Goal: Task Accomplishment & Management: Manage account settings

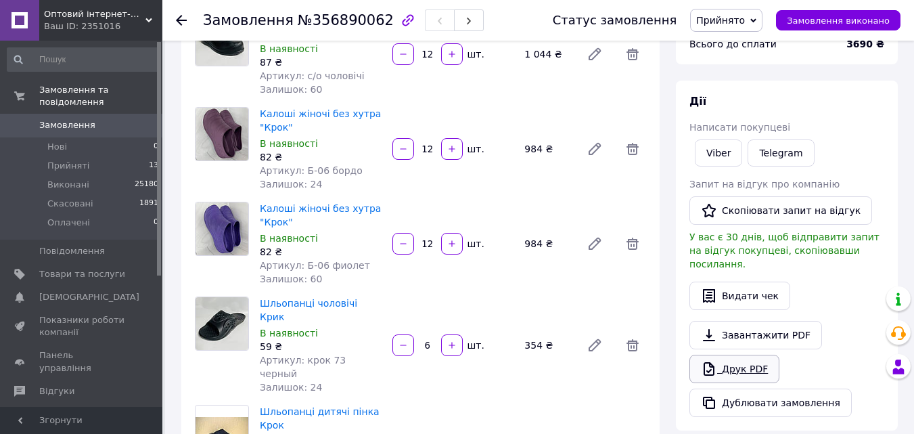
scroll to position [203, 0]
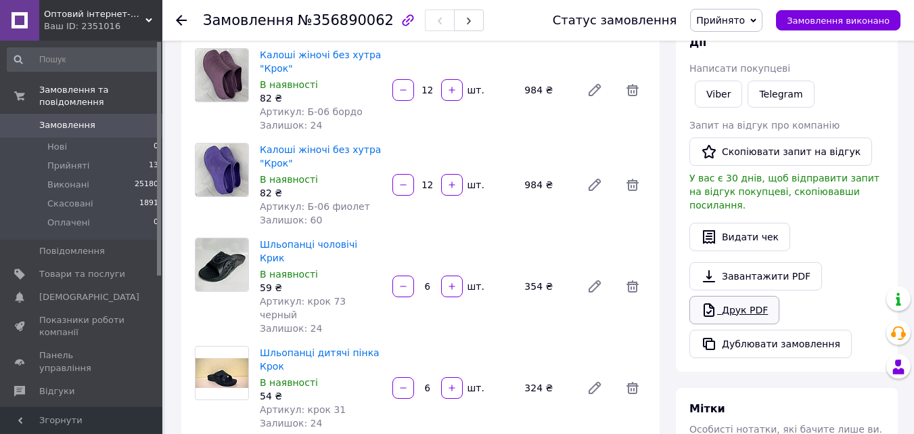
click at [721, 298] on link "Друк PDF" at bounding box center [734, 310] width 90 height 28
click at [76, 160] on span "Прийняті" at bounding box center [68, 166] width 42 height 12
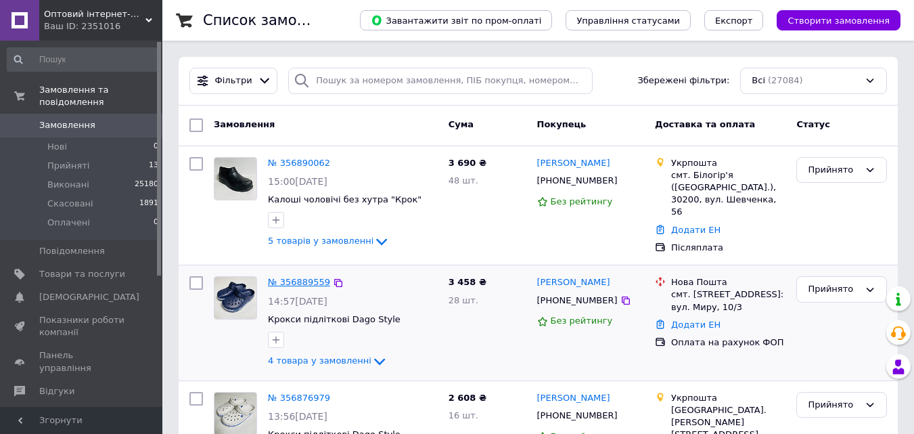
click at [308, 278] on link "№ 356889559" at bounding box center [299, 282] width 62 height 10
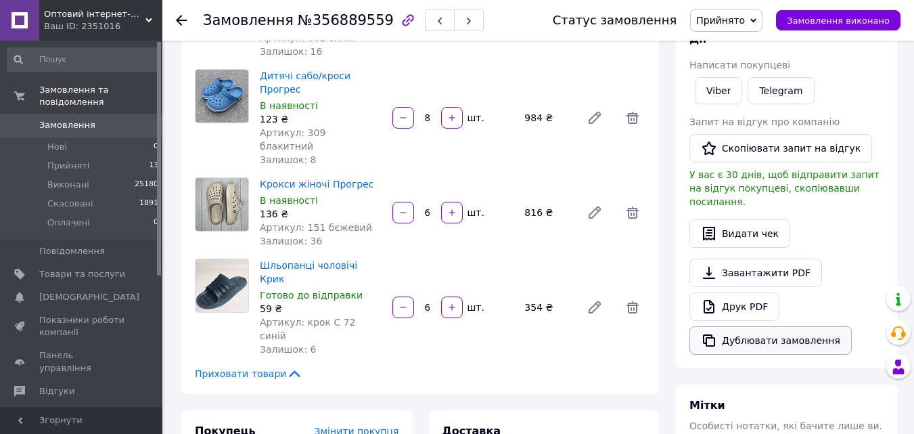
scroll to position [203, 0]
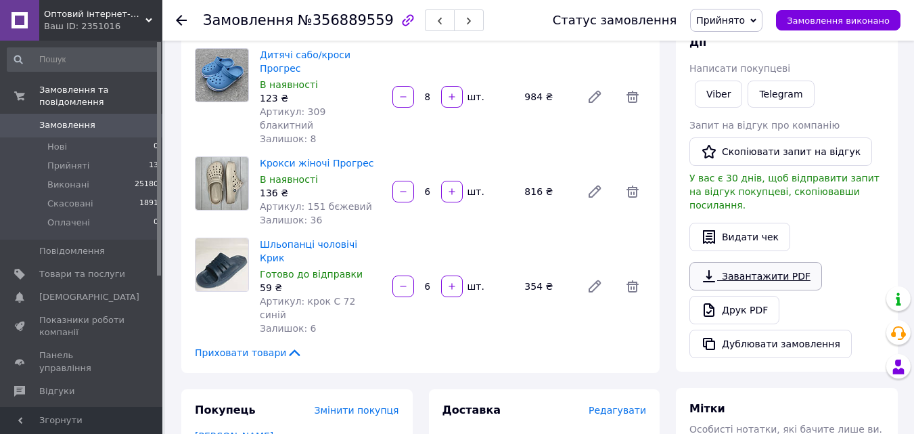
click at [722, 276] on link "Завантажити PDF" at bounding box center [755, 276] width 133 height 28
click at [718, 296] on link "Друк PDF" at bounding box center [734, 310] width 90 height 28
click at [88, 156] on li "Прийняті 13" at bounding box center [83, 165] width 166 height 19
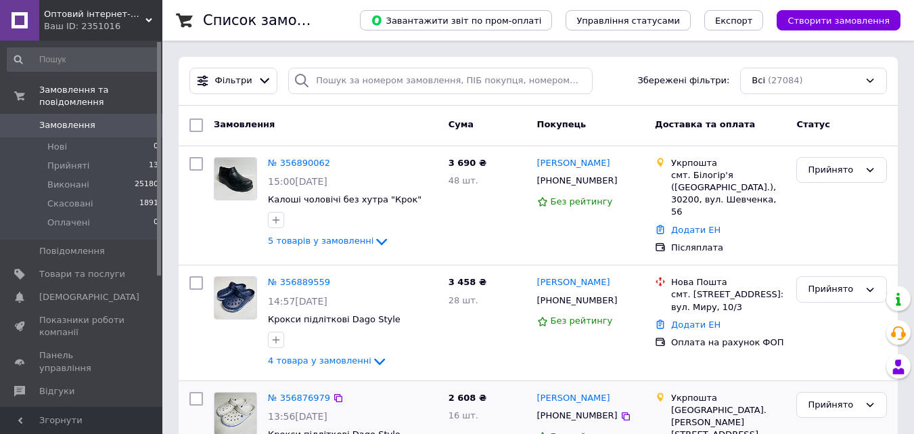
scroll to position [68, 0]
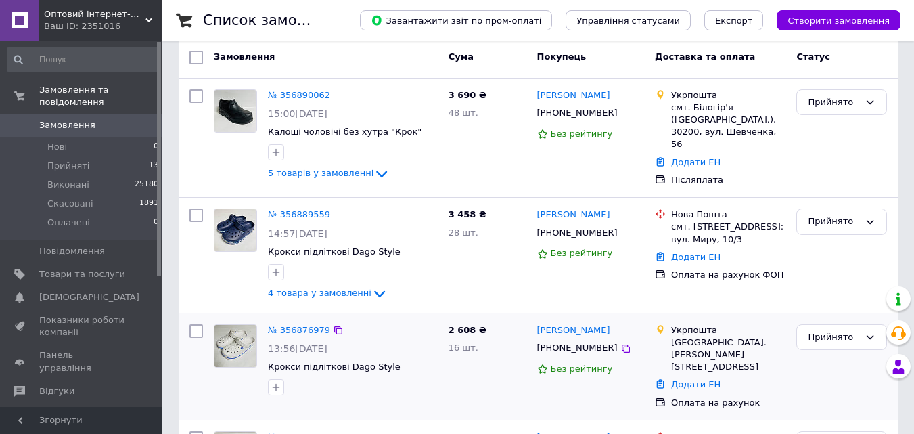
click at [281, 325] on link "№ 356876979" at bounding box center [299, 330] width 62 height 10
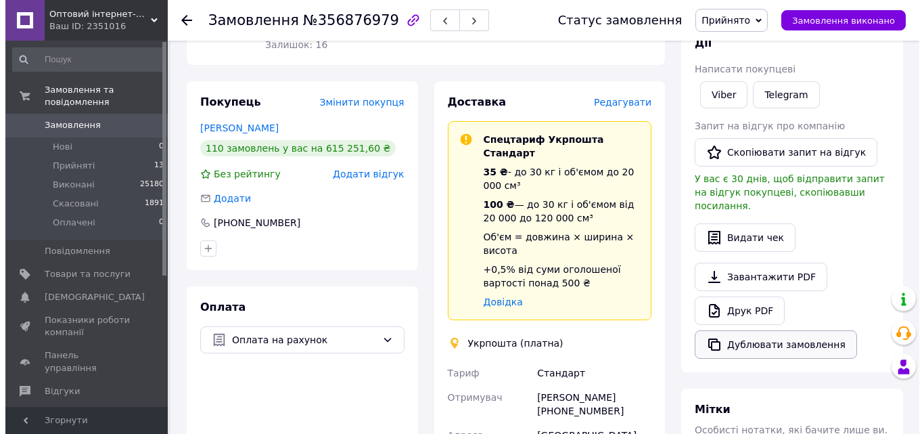
scroll to position [203, 0]
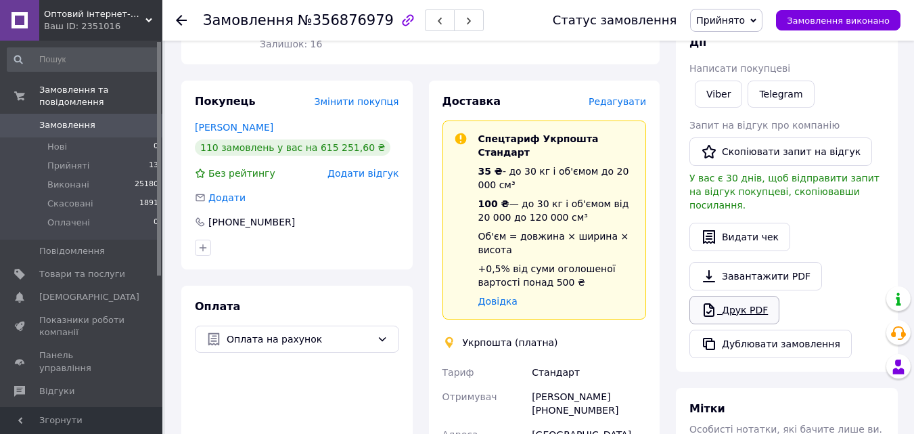
click at [743, 301] on link "Друк PDF" at bounding box center [734, 310] width 90 height 28
click at [607, 99] on span "Редагувати" at bounding box center [616, 101] width 57 height 11
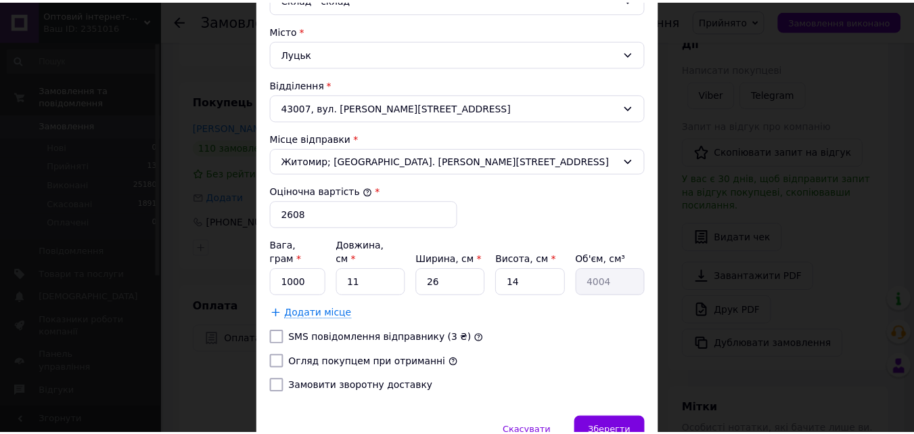
scroll to position [406, 0]
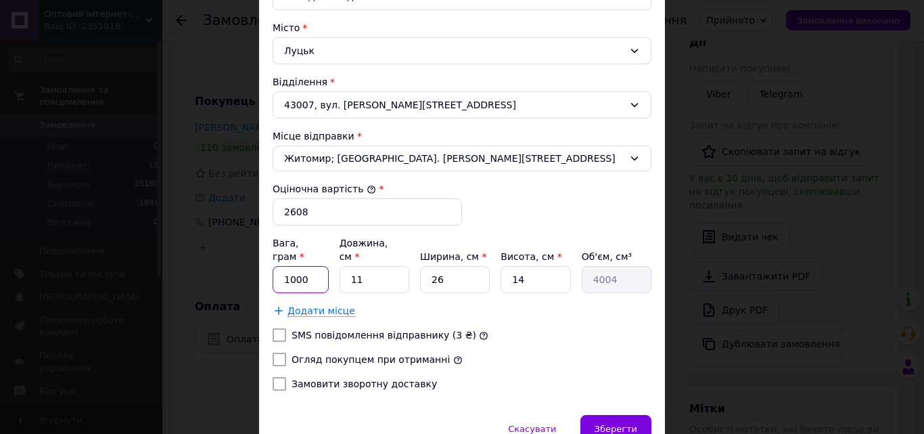
click at [316, 272] on input "1000" at bounding box center [301, 279] width 56 height 27
type input "9999"
click at [382, 270] on input "11" at bounding box center [375, 279] width 70 height 27
click at [385, 270] on input "11" at bounding box center [375, 279] width 70 height 27
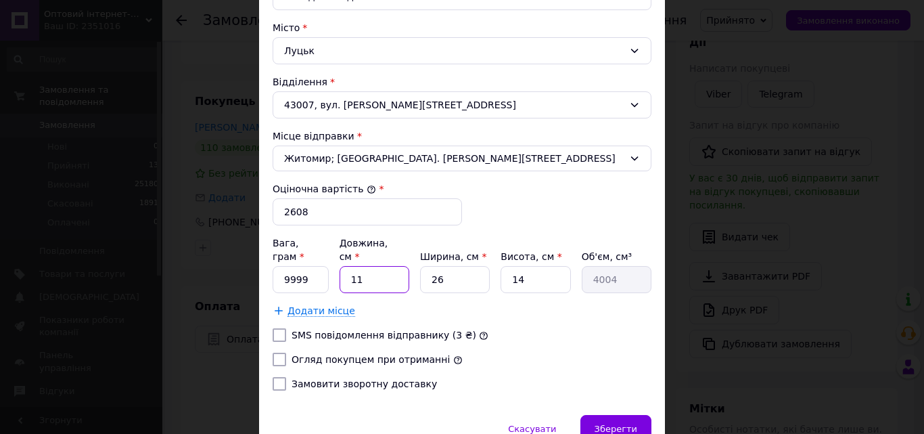
type input "1"
type input "364"
type input "4"
type input "1456"
type input "40"
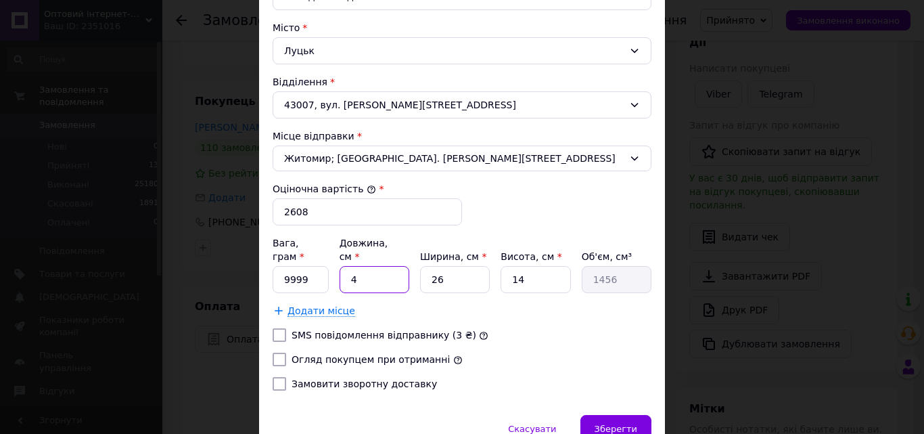
type input "14560"
type input "40"
click at [463, 275] on input "26" at bounding box center [455, 279] width 70 height 27
click at [463, 274] on input "26" at bounding box center [455, 279] width 70 height 27
type input "4"
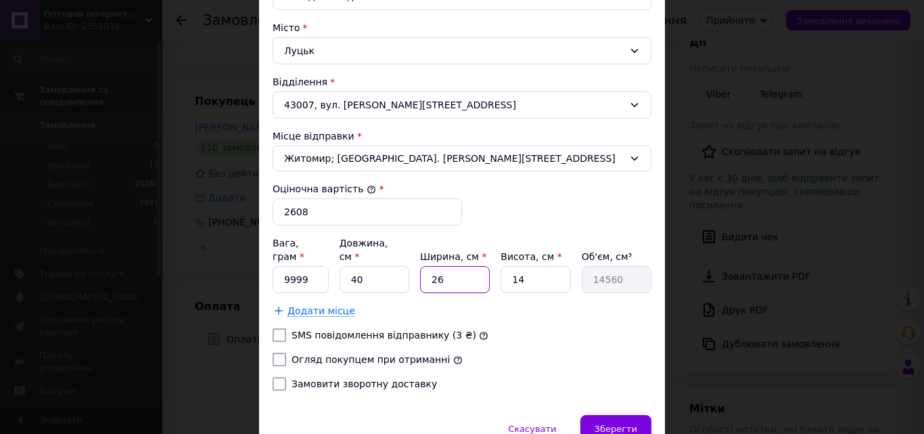
type input "2240"
type input "40"
type input "22400"
type input "40"
click at [545, 266] on input "14" at bounding box center [536, 279] width 70 height 27
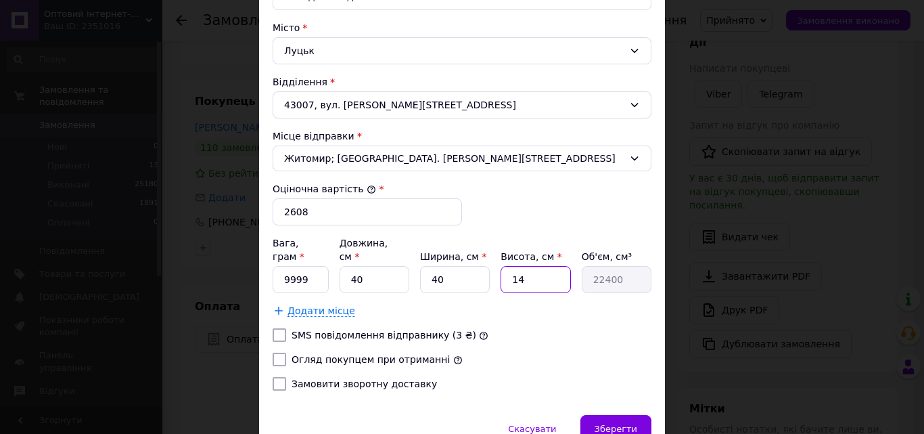
click at [545, 266] on input "14" at bounding box center [536, 279] width 70 height 27
type input "4"
type input "6400"
type input "42"
type input "67200"
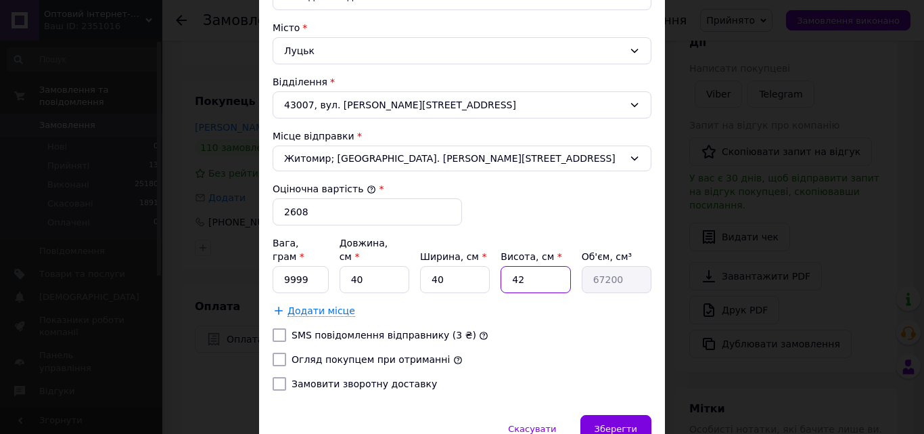
type input "42"
click at [280, 352] on input "Огляд покупцем при отриманні" at bounding box center [280, 359] width 14 height 14
checkbox input "true"
click at [619, 423] on span "Зберегти" at bounding box center [616, 428] width 43 height 10
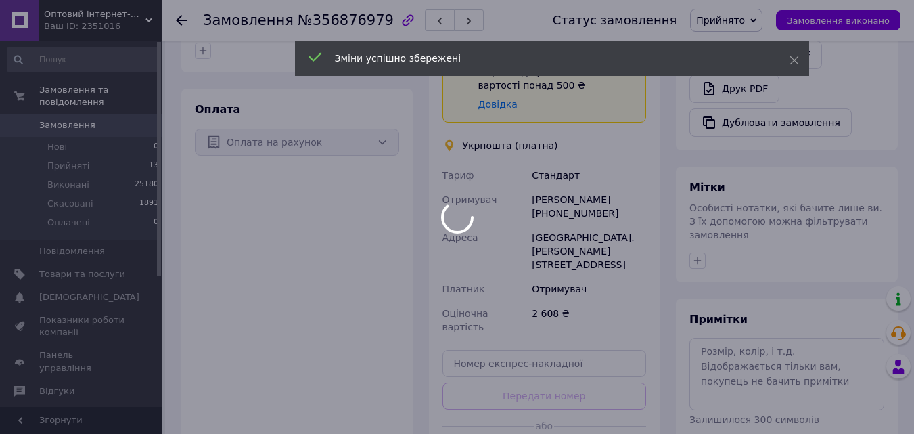
scroll to position [473, 0]
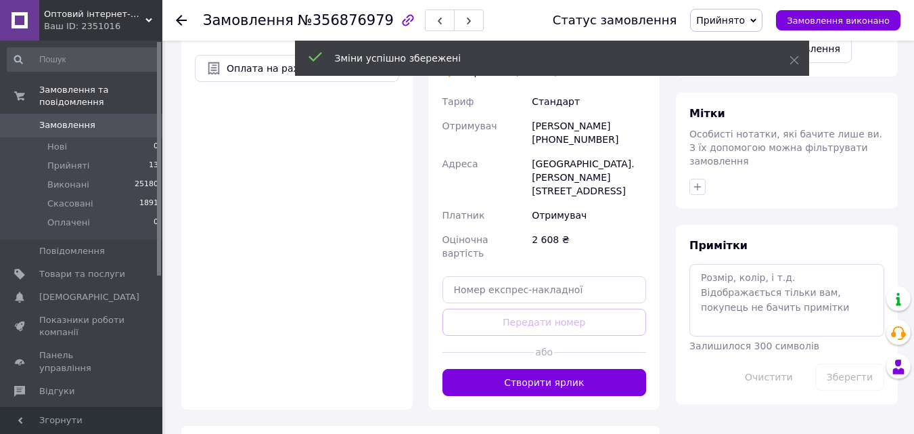
click at [560, 369] on button "Створити ярлик" at bounding box center [544, 382] width 204 height 27
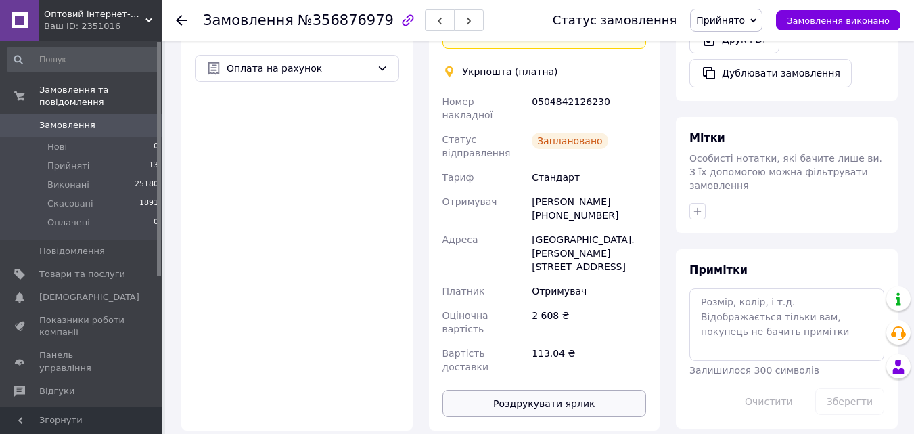
click at [547, 390] on button "Роздрукувати ярлик" at bounding box center [544, 403] width 204 height 27
click at [110, 156] on li "Прийняті 13" at bounding box center [83, 165] width 166 height 19
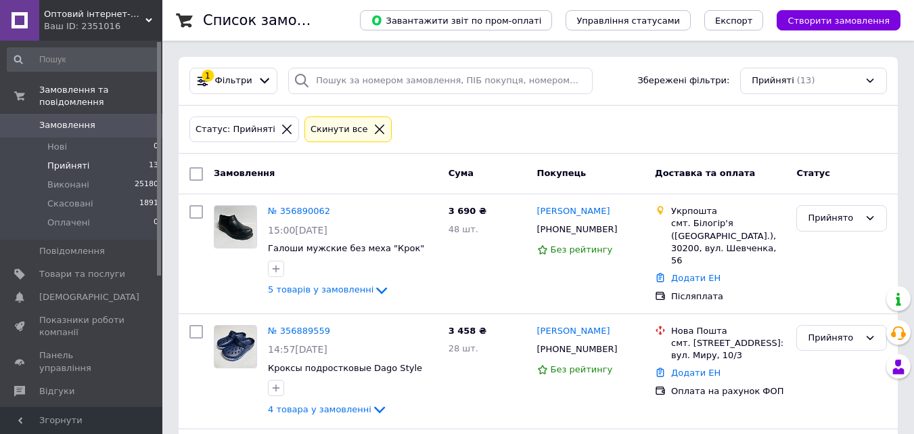
click at [105, 119] on span "Замовлення" at bounding box center [82, 125] width 86 height 12
